Goal: Book appointment/travel/reservation

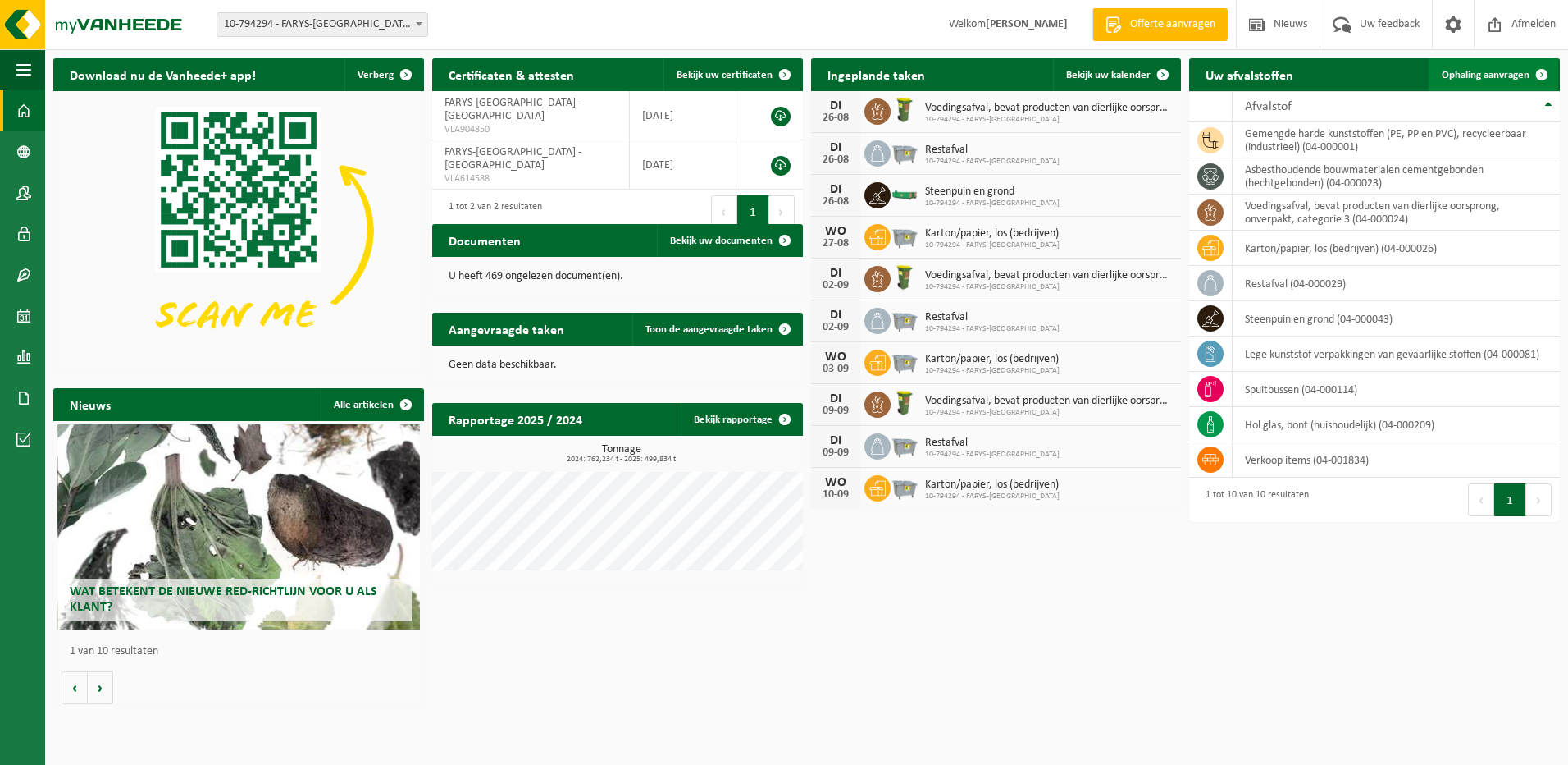
click at [1483, 74] on span "Ophaling aanvragen" at bounding box center [1486, 75] width 88 height 11
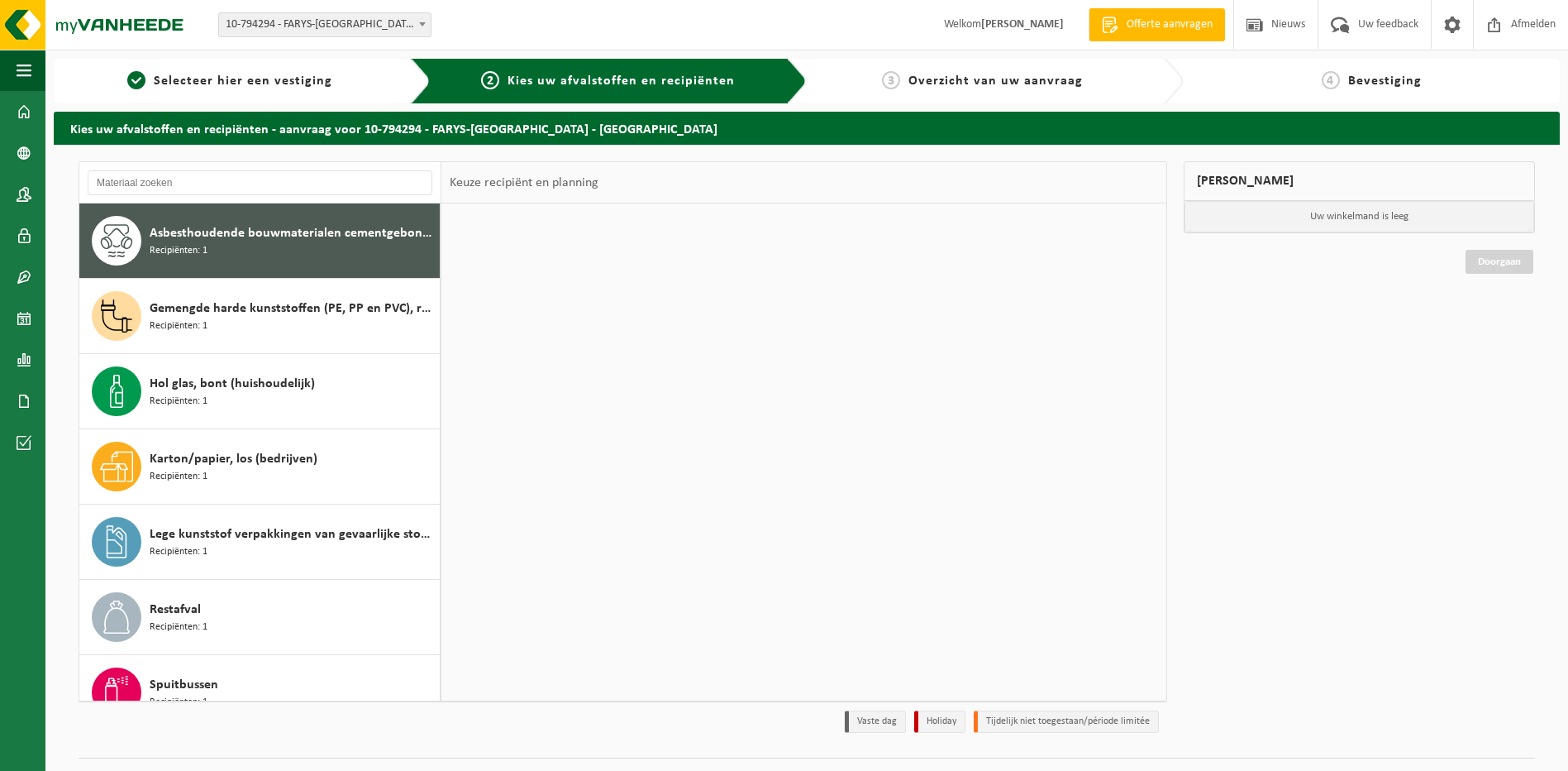
scroll to position [179, 0]
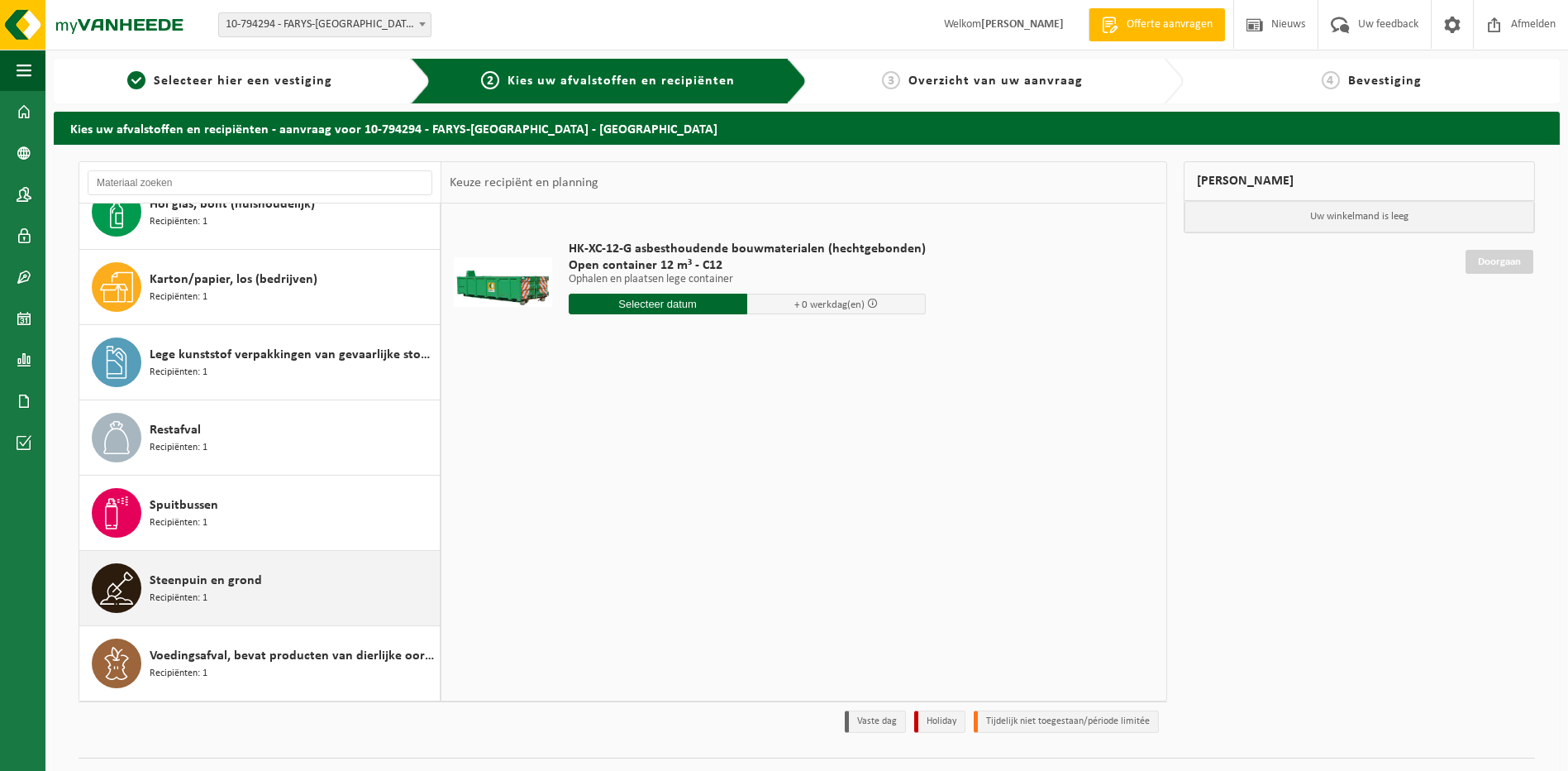
click at [205, 579] on span "Steenpuin en grond" at bounding box center [205, 581] width 112 height 20
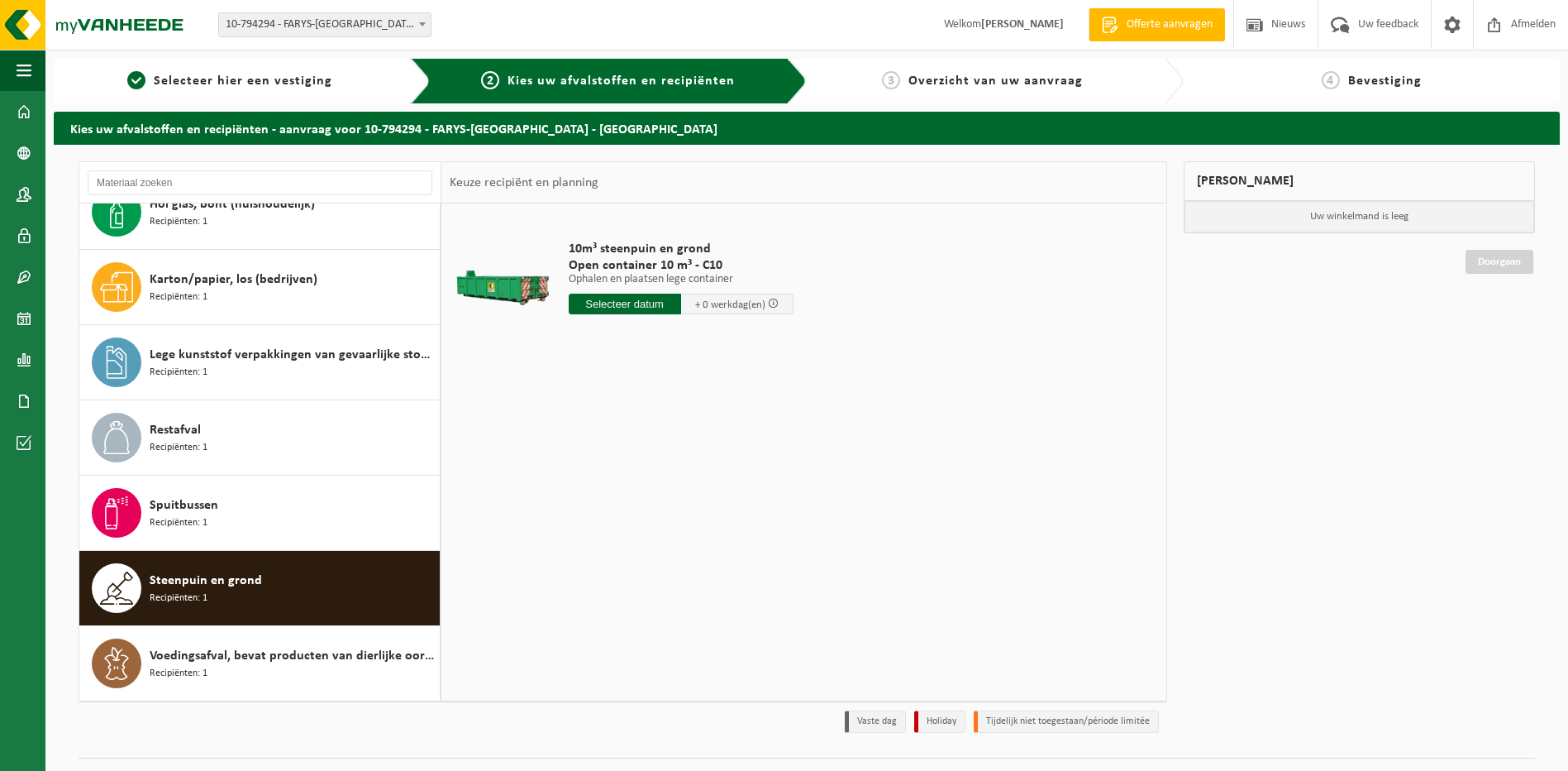
click at [652, 303] on input "text" at bounding box center [625, 303] width 112 height 21
click at [639, 507] on div "27" at bounding box center [642, 503] width 29 height 27
type input "Van 2025-08-27"
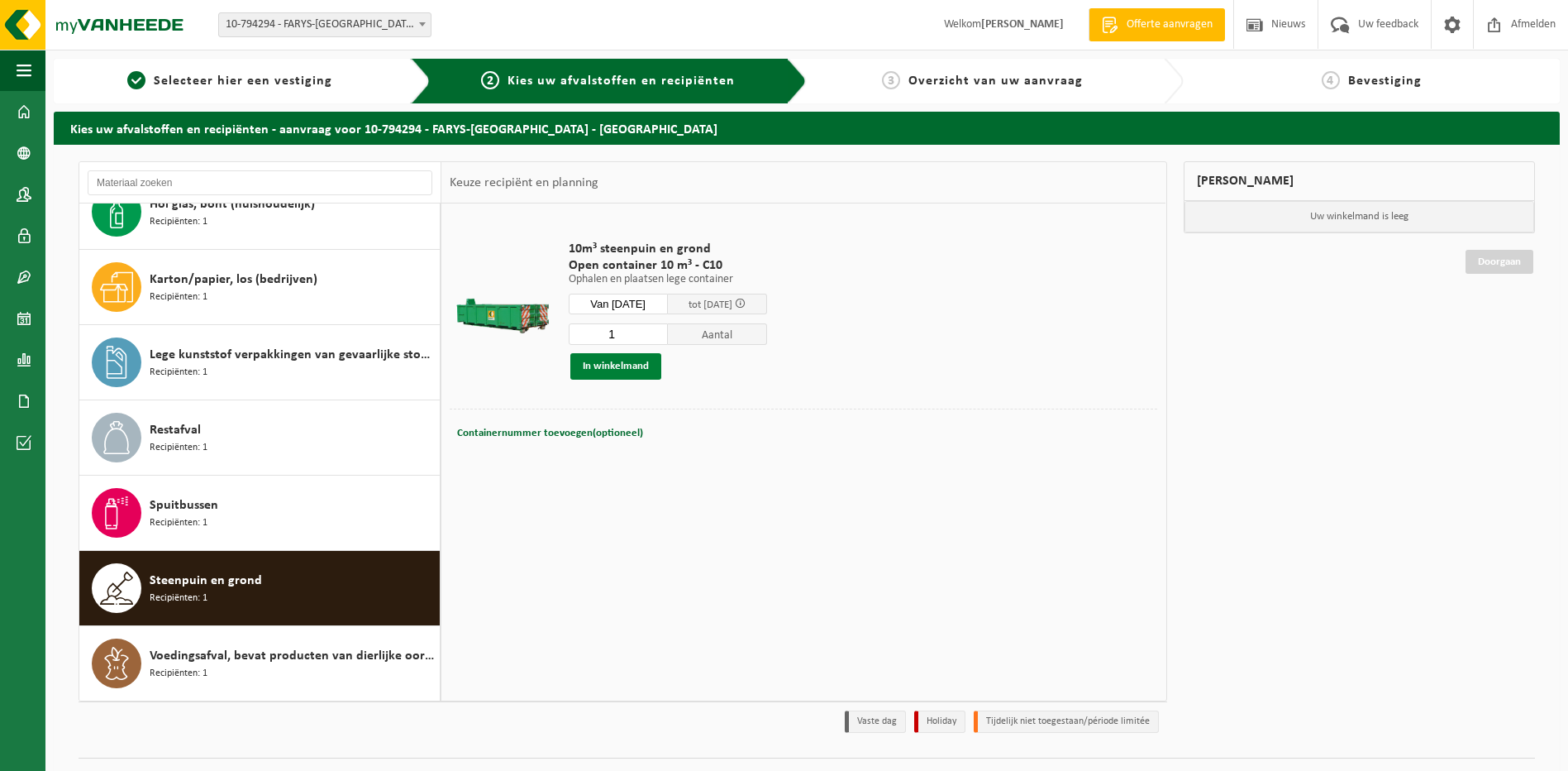
click at [621, 361] on button "In winkelmand" at bounding box center [616, 366] width 91 height 27
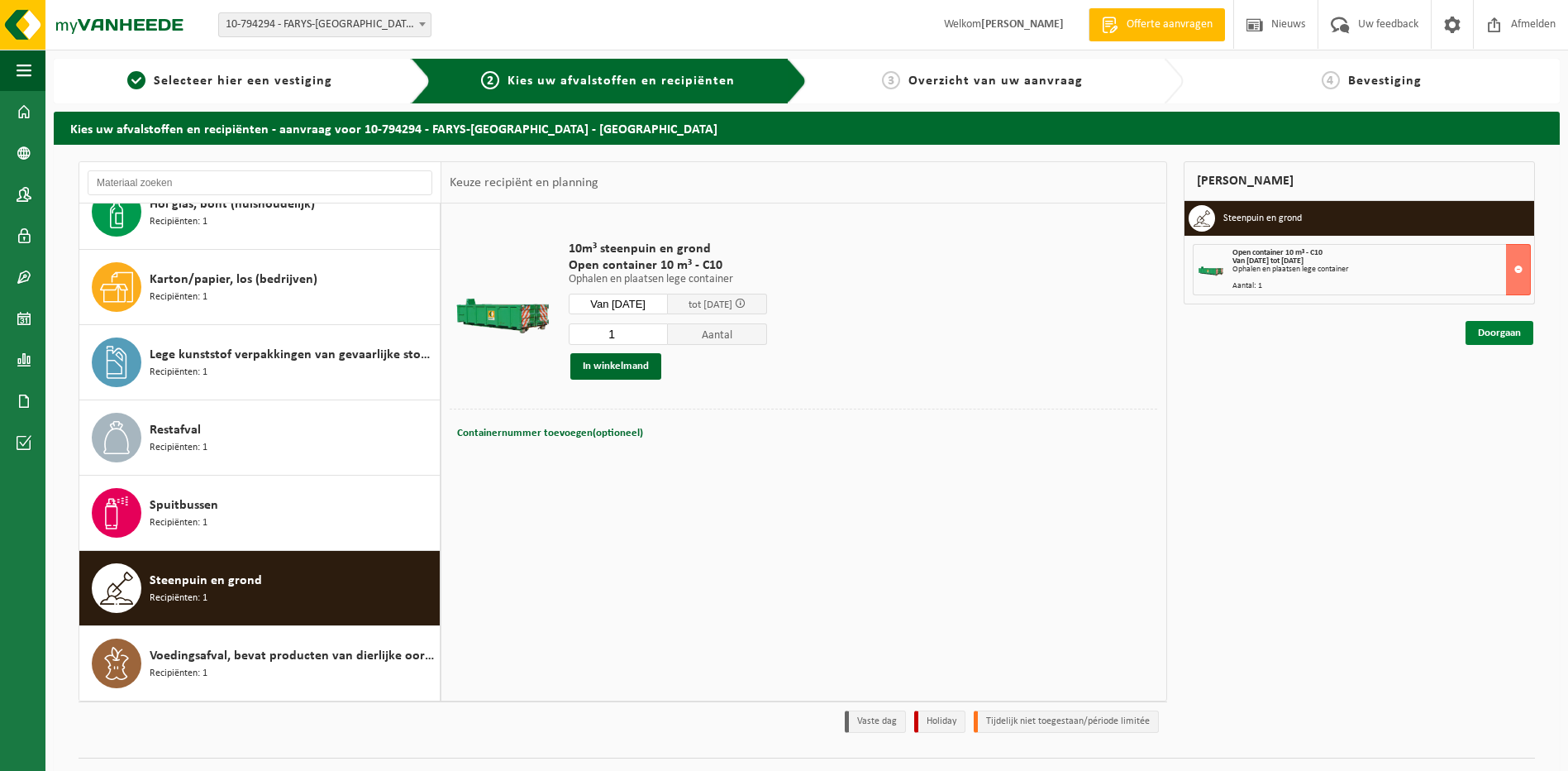
click at [1488, 333] on link "Doorgaan" at bounding box center [1500, 332] width 68 height 24
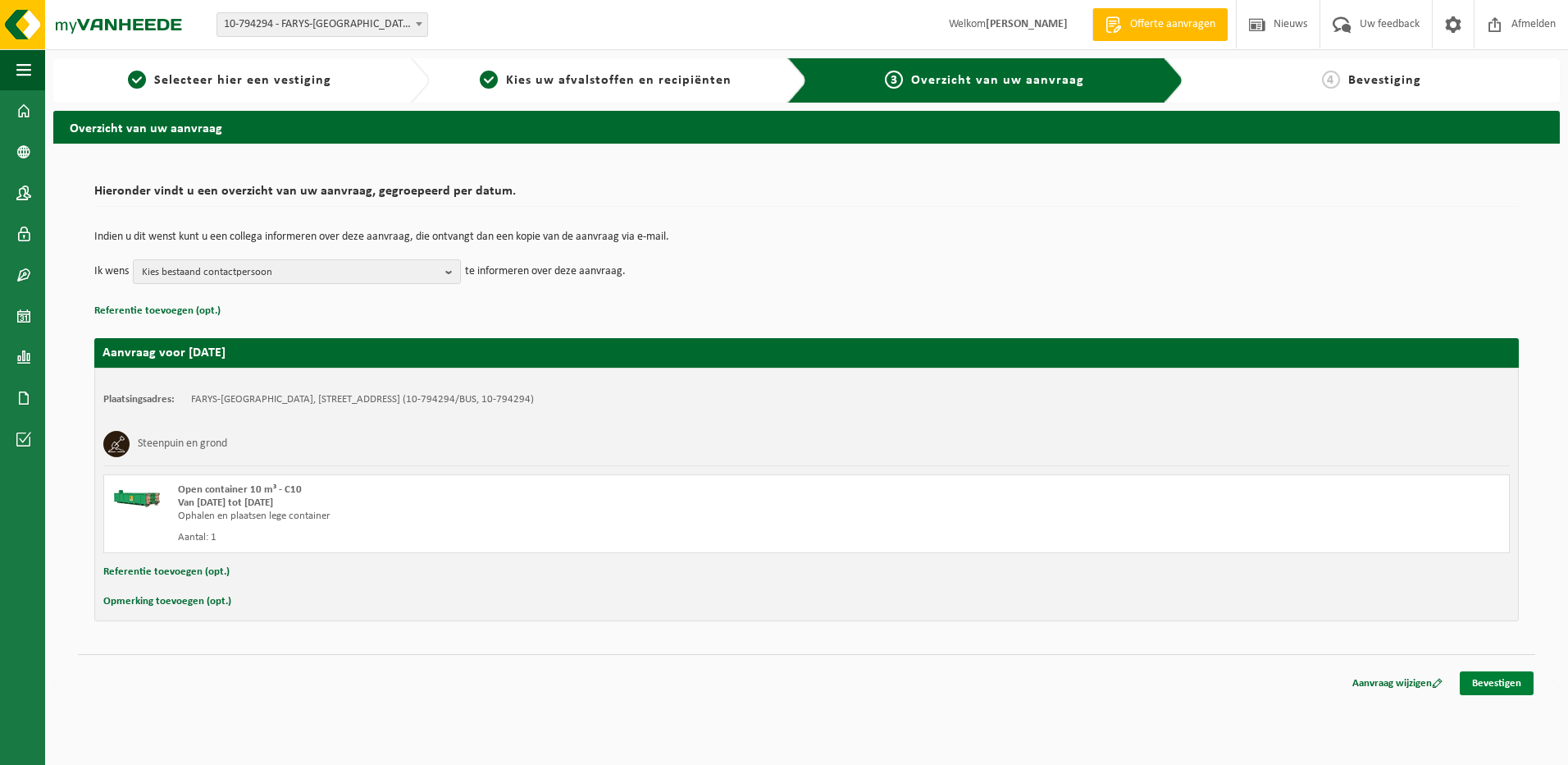
click at [1496, 683] on link "Bevestigen" at bounding box center [1497, 683] width 74 height 24
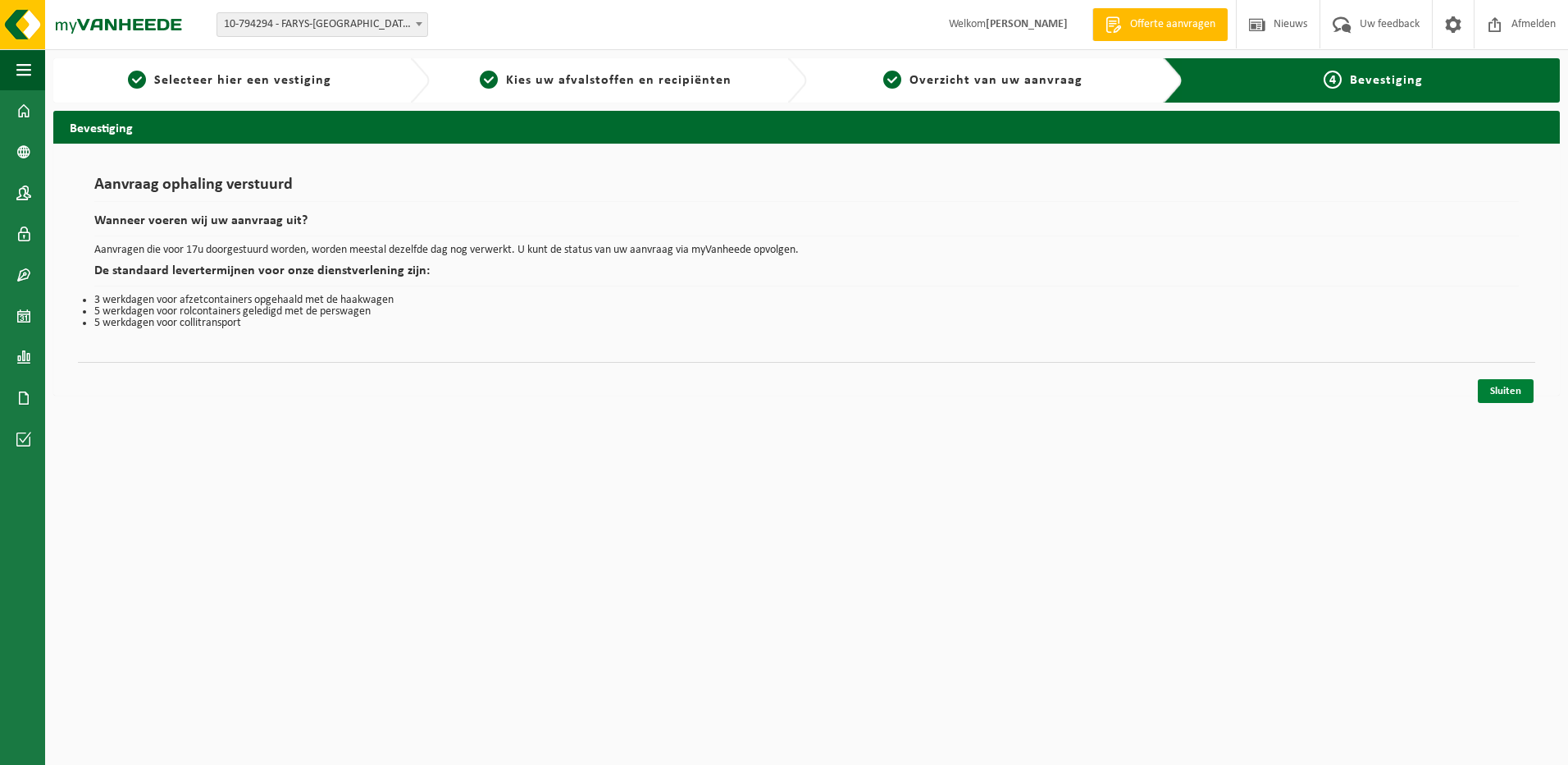
click at [1503, 390] on link "Sluiten" at bounding box center [1506, 391] width 56 height 24
